Goal: Task Accomplishment & Management: Manage account settings

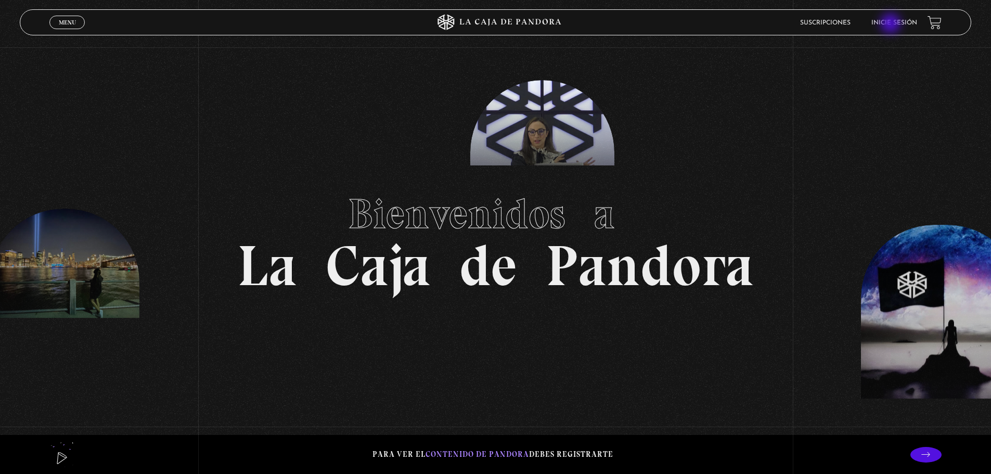
click at [892, 24] on link "Inicie sesión" at bounding box center [894, 23] width 46 height 6
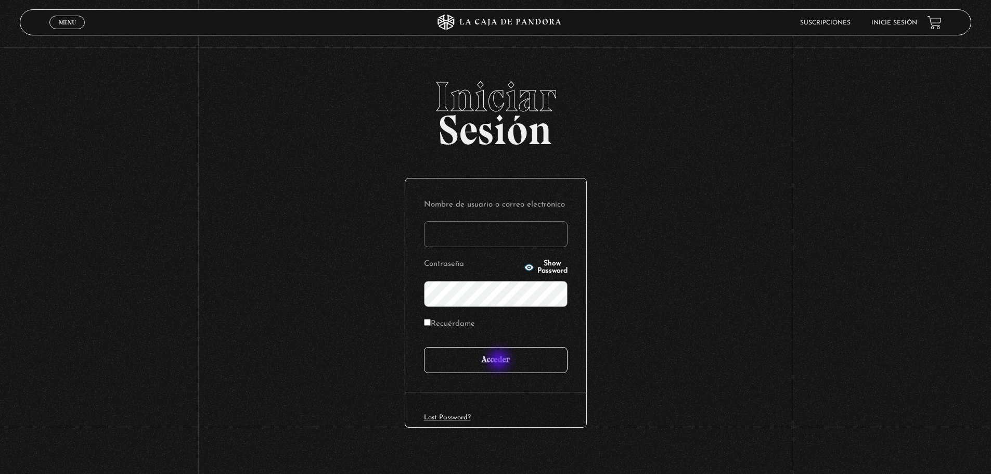
type input "saraydzyoho@gmail.com"
click at [497, 362] on input "Acceder" at bounding box center [496, 360] width 144 height 26
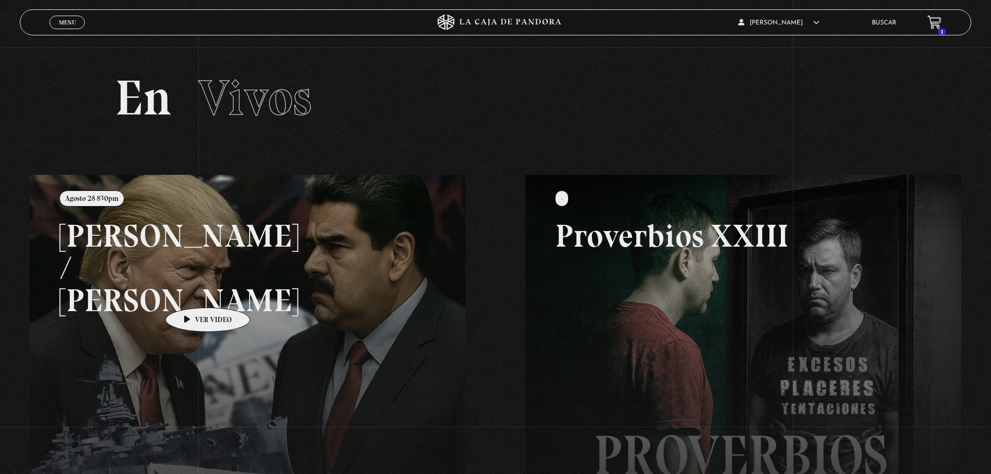
click at [191, 292] on link at bounding box center [525, 412] width 991 height 474
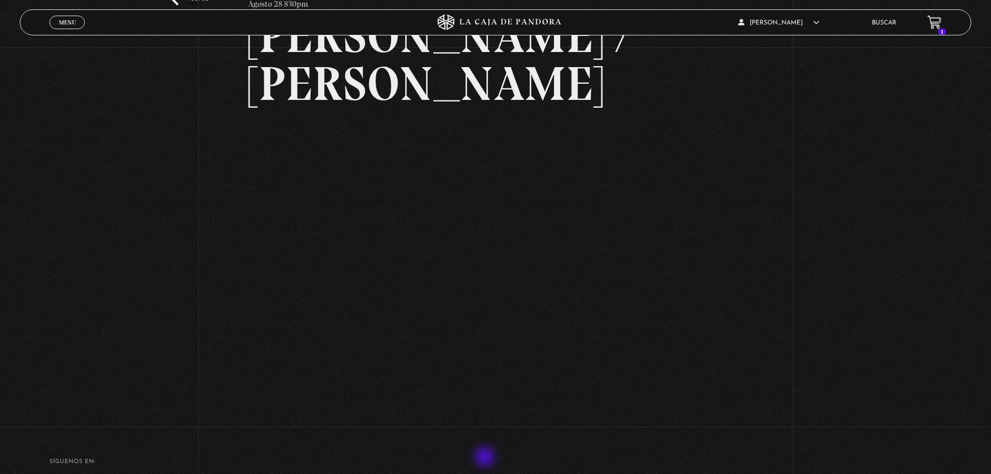
scroll to position [104, 0]
